Goal: Task Accomplishment & Management: Manage account settings

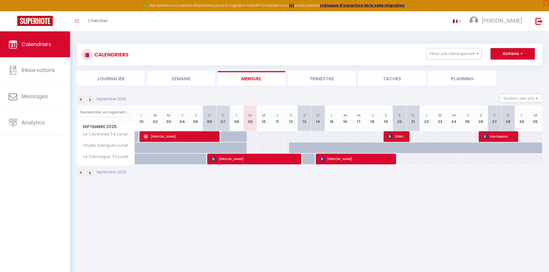
click at [81, 99] on img at bounding box center [81, 99] width 6 height 6
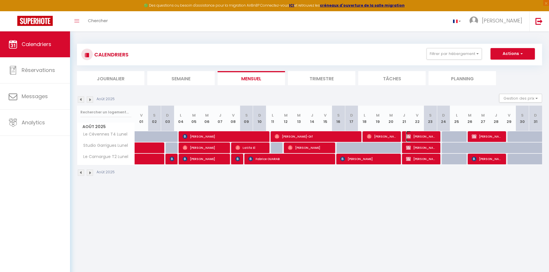
click at [424, 133] on span "[PERSON_NAME]" at bounding box center [421, 136] width 31 height 11
select select "OK"
select select "0"
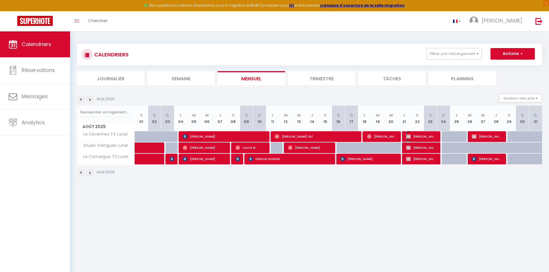
select select "1"
select select
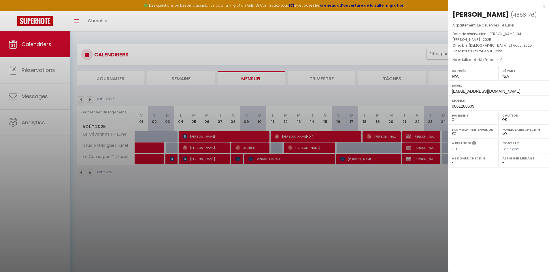
click at [544, 6] on div "x" at bounding box center [496, 6] width 96 height 7
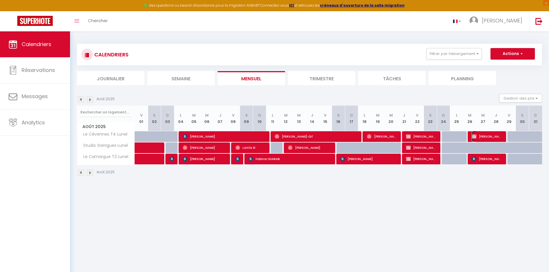
click at [487, 137] on span "[PERSON_NAME]" at bounding box center [487, 136] width 31 height 11
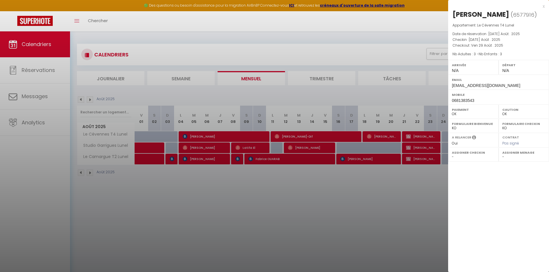
click at [394, 202] on div at bounding box center [274, 136] width 549 height 272
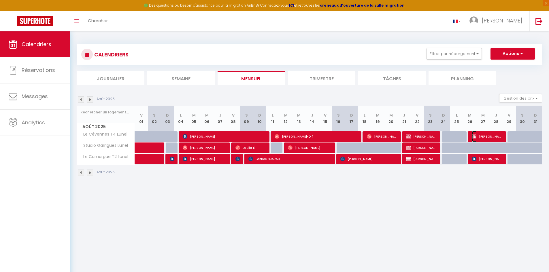
click at [484, 137] on span "[PERSON_NAME]" at bounding box center [487, 136] width 31 height 11
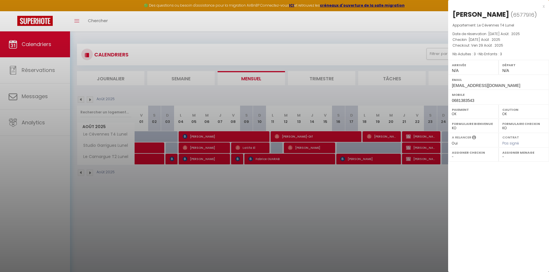
click at [429, 191] on div at bounding box center [274, 136] width 549 height 272
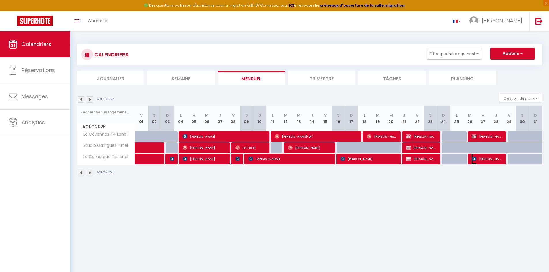
click at [483, 159] on span "[PERSON_NAME]" at bounding box center [487, 159] width 31 height 11
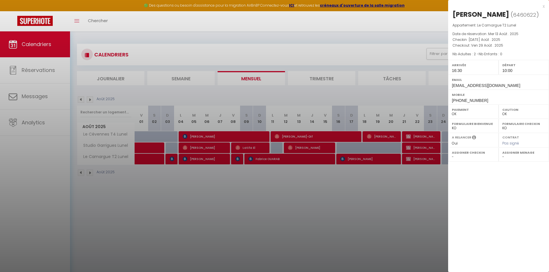
click at [375, 206] on div at bounding box center [274, 136] width 549 height 272
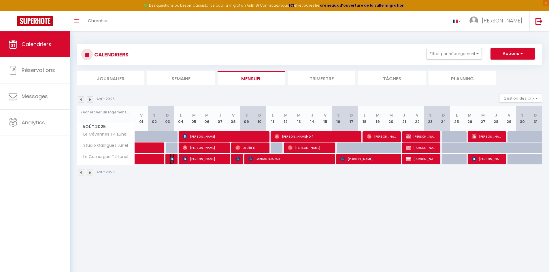
click at [172, 160] on img at bounding box center [172, 159] width 5 height 5
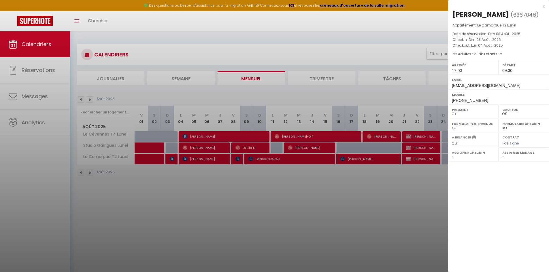
click at [155, 160] on div at bounding box center [274, 136] width 549 height 272
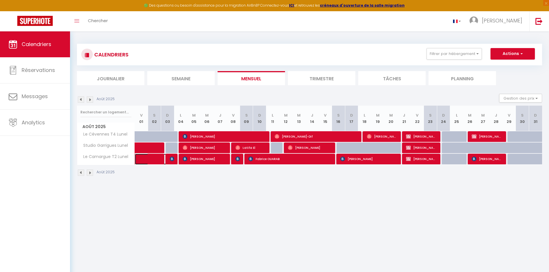
click at [155, 160] on span at bounding box center [156, 159] width 26 height 11
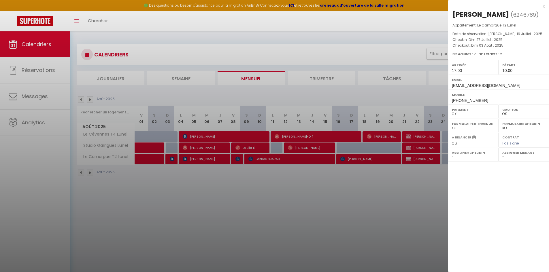
click at [152, 149] on div at bounding box center [274, 136] width 549 height 272
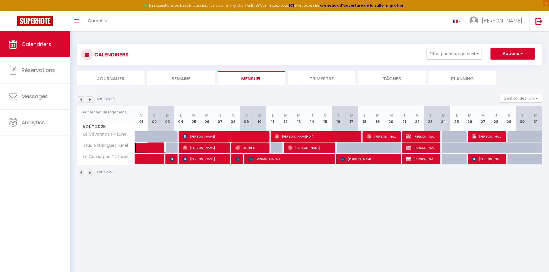
click at [152, 149] on span at bounding box center [156, 148] width 26 height 11
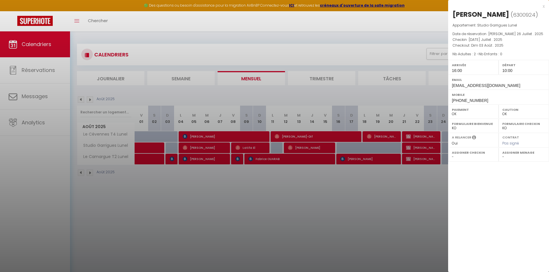
click at [82, 97] on div at bounding box center [274, 136] width 549 height 272
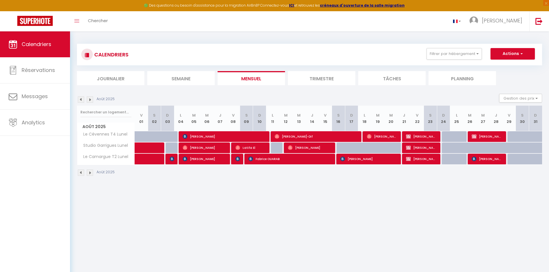
click at [82, 99] on img at bounding box center [81, 99] width 6 height 6
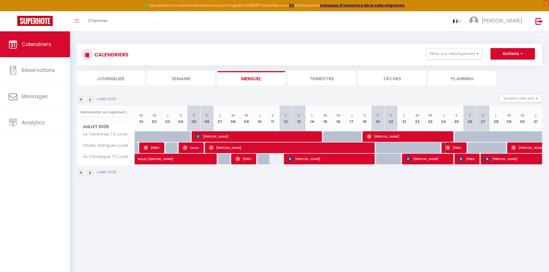
click at [453, 148] on span "[PERSON_NAME] Vlist" at bounding box center [454, 147] width 18 height 11
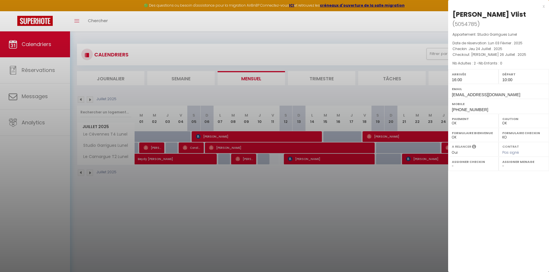
click at [192, 147] on div at bounding box center [274, 136] width 549 height 272
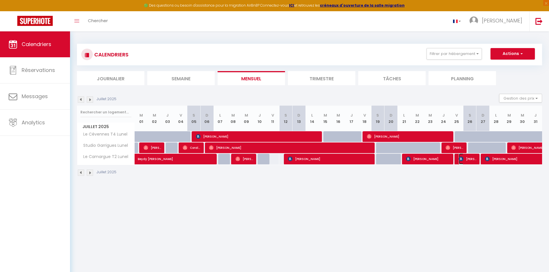
click at [463, 160] on img at bounding box center [461, 159] width 5 height 5
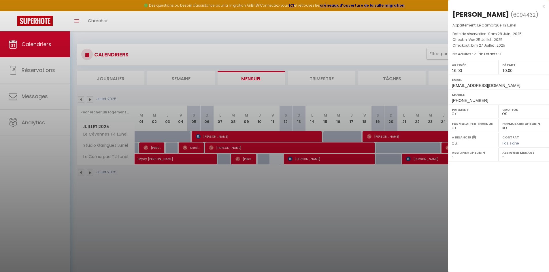
click at [442, 189] on div at bounding box center [274, 136] width 549 height 272
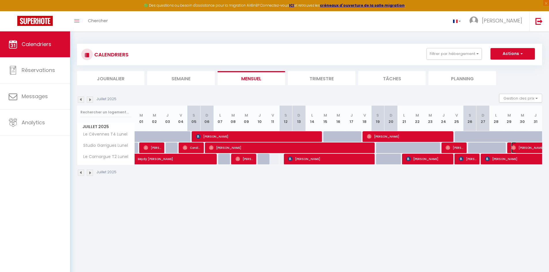
click at [531, 147] on span "[PERSON_NAME]" at bounding box center [544, 147] width 66 height 11
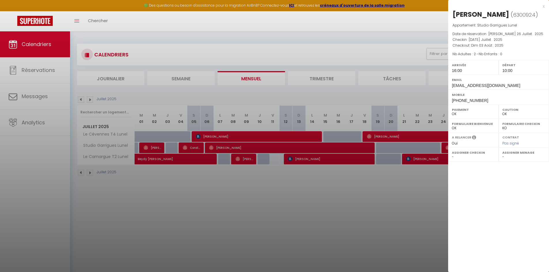
click at [90, 99] on div at bounding box center [274, 136] width 549 height 272
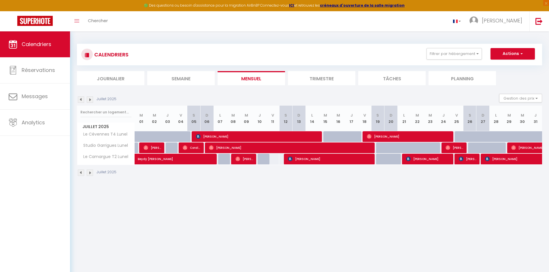
click at [90, 99] on img at bounding box center [90, 99] width 6 height 6
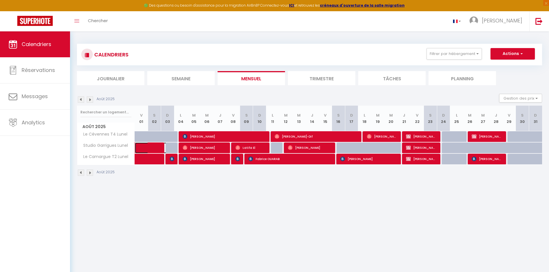
click at [147, 149] on span at bounding box center [156, 148] width 26 height 11
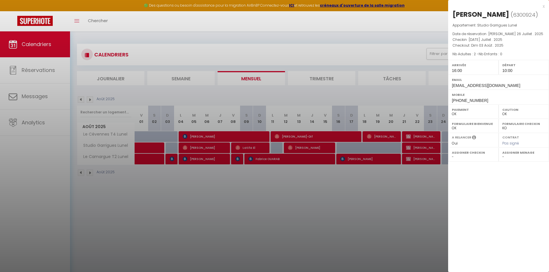
click at [147, 147] on div at bounding box center [274, 136] width 549 height 272
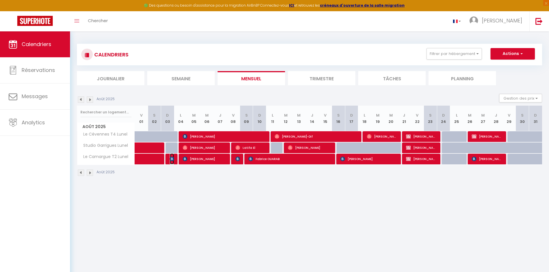
click at [170, 158] on img at bounding box center [172, 159] width 5 height 5
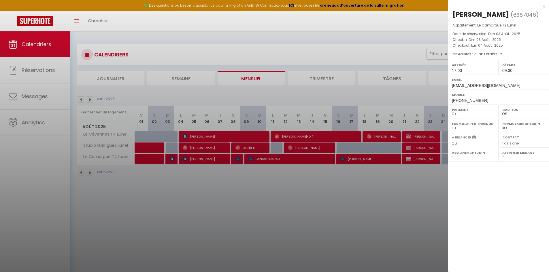
click at [191, 198] on div at bounding box center [274, 136] width 549 height 272
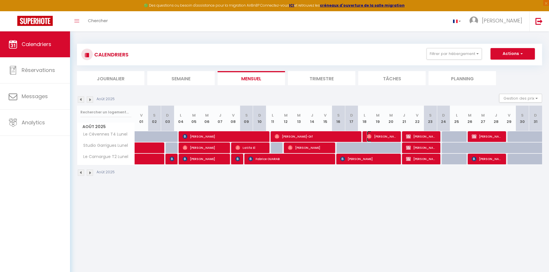
click at [376, 136] on span "[PERSON_NAME]" at bounding box center [382, 136] width 31 height 11
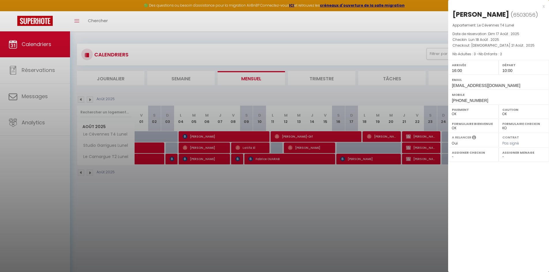
click at [248, 148] on div at bounding box center [274, 136] width 549 height 272
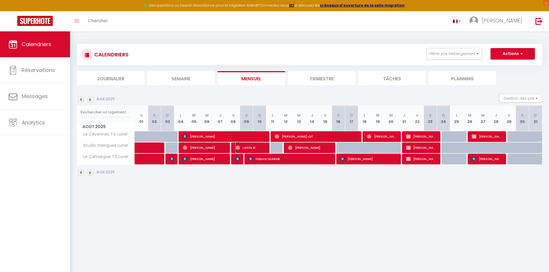
click at [248, 148] on span "Latifa El" at bounding box center [250, 147] width 31 height 11
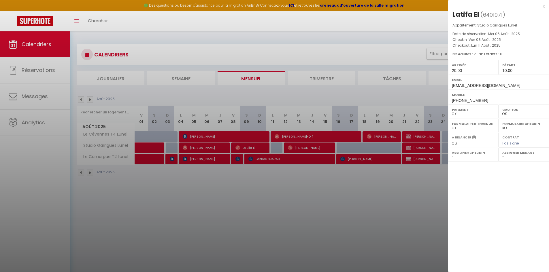
click at [204, 147] on div at bounding box center [274, 136] width 549 height 272
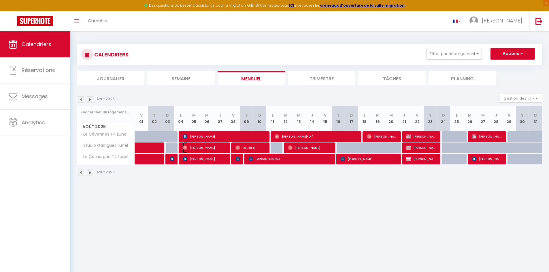
click at [204, 147] on span "[PERSON_NAME]" at bounding box center [205, 147] width 44 height 11
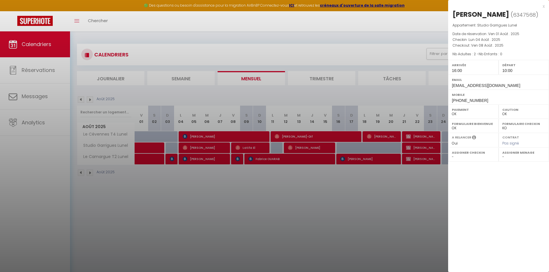
click at [242, 147] on div at bounding box center [274, 136] width 549 height 272
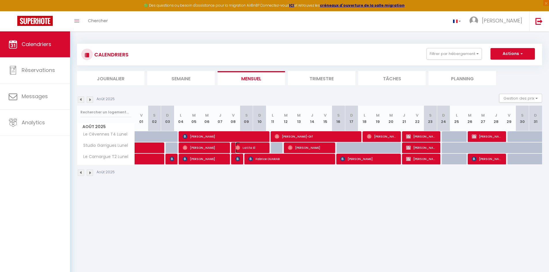
click at [250, 147] on span "Latifa El" at bounding box center [250, 147] width 31 height 11
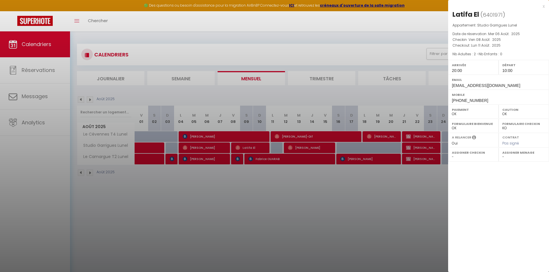
click at [149, 145] on div at bounding box center [274, 136] width 549 height 272
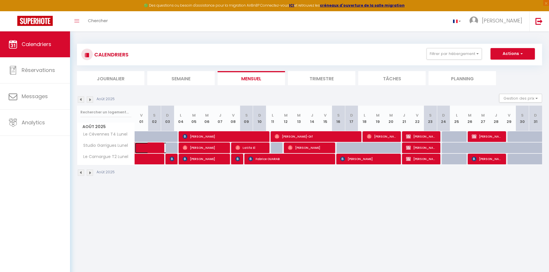
click at [149, 148] on span at bounding box center [156, 148] width 26 height 11
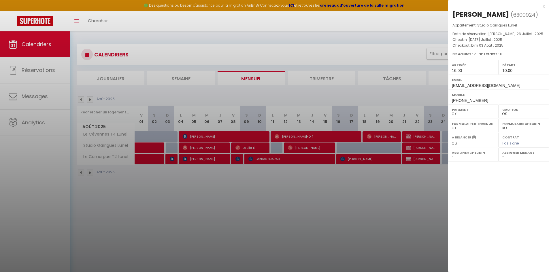
click at [250, 149] on div at bounding box center [274, 136] width 549 height 272
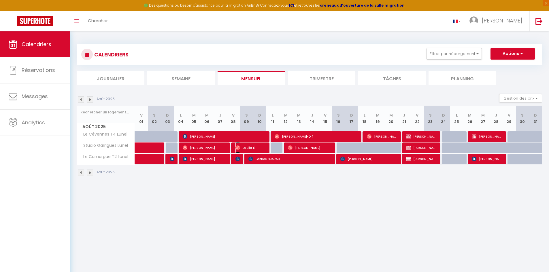
click at [245, 147] on span "Latifa El" at bounding box center [250, 147] width 31 height 11
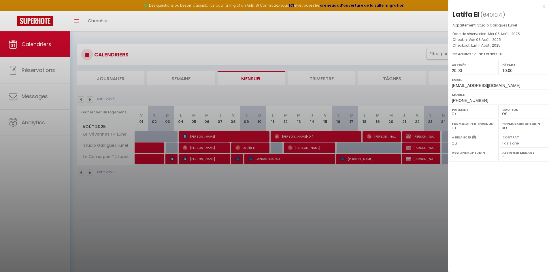
click at [240, 145] on div at bounding box center [274, 136] width 549 height 272
